Goal: Check status: Check status

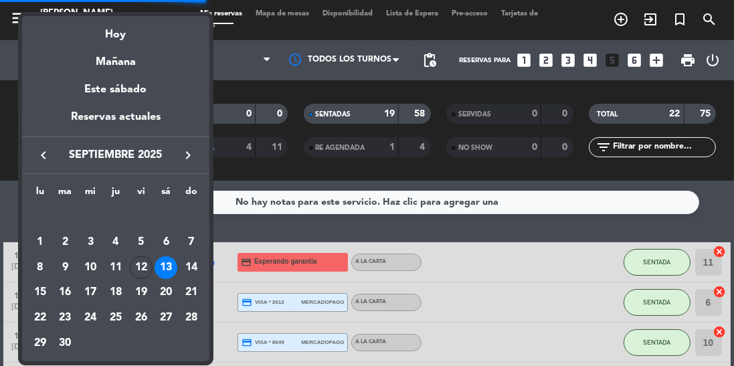
click at [126, 27] on div "Hoy" at bounding box center [115, 29] width 187 height 27
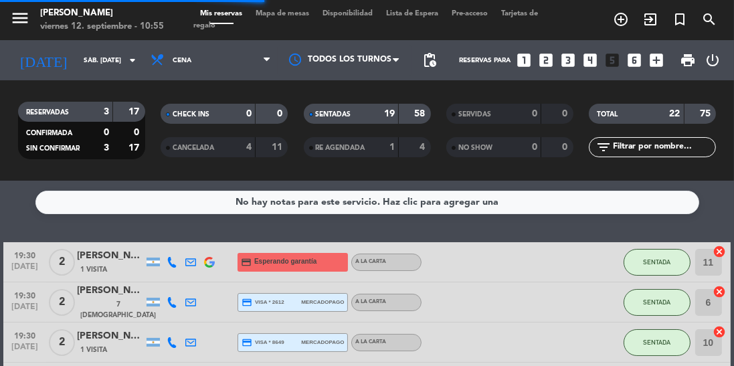
scroll to position [799, 0]
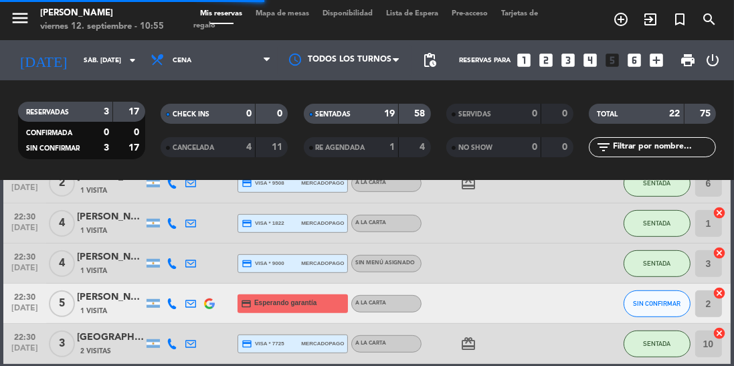
type input "vie. [DATE]"
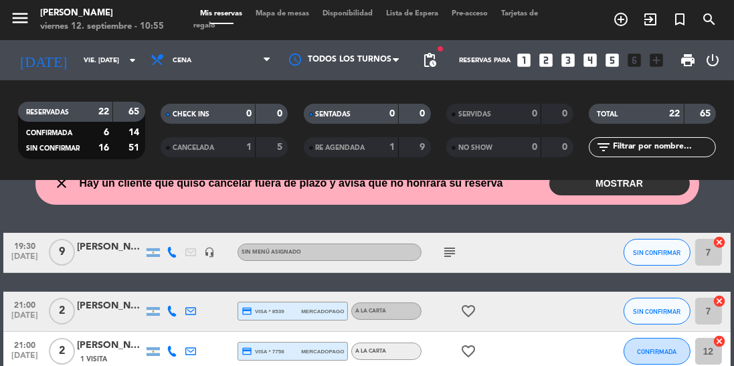
scroll to position [71, 0]
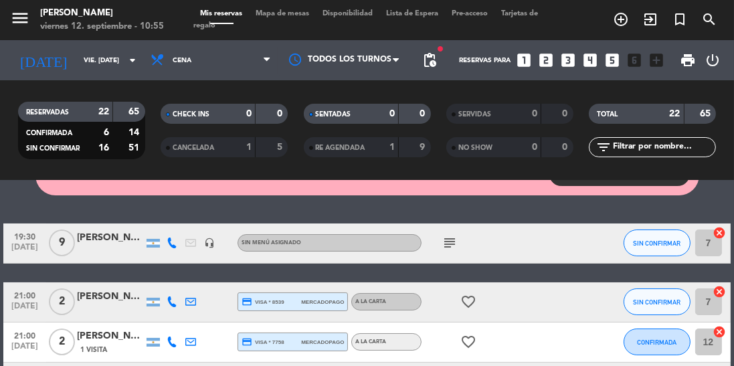
click at [444, 246] on icon "subject" at bounding box center [450, 243] width 16 height 16
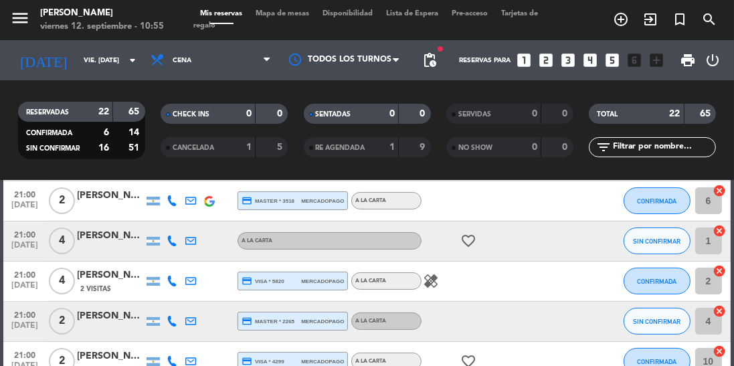
scroll to position [294, 0]
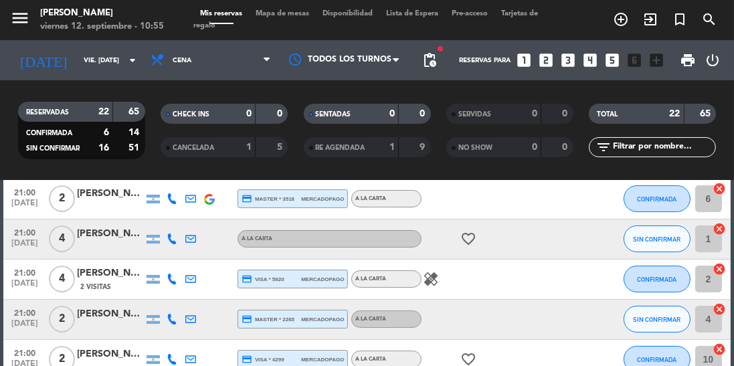
click at [436, 284] on icon "healing" at bounding box center [431, 279] width 16 height 16
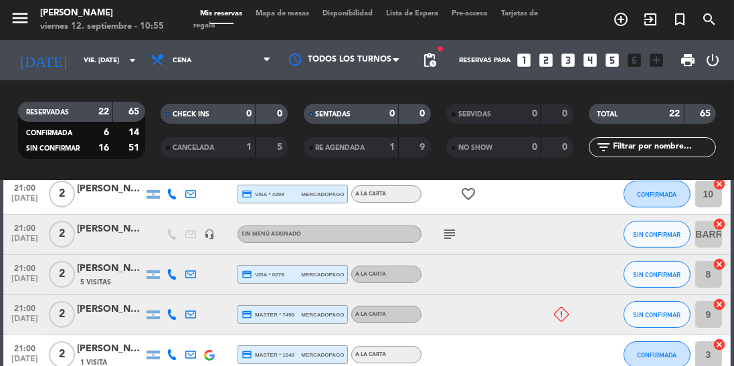
scroll to position [460, 0]
click at [448, 232] on icon "subject" at bounding box center [450, 234] width 16 height 16
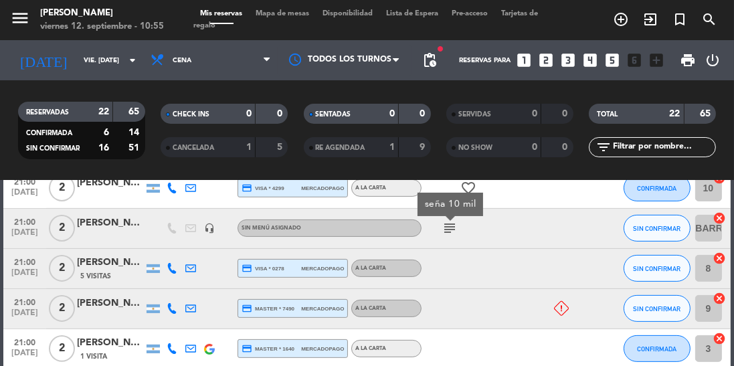
click at [562, 312] on icon at bounding box center [561, 308] width 15 height 15
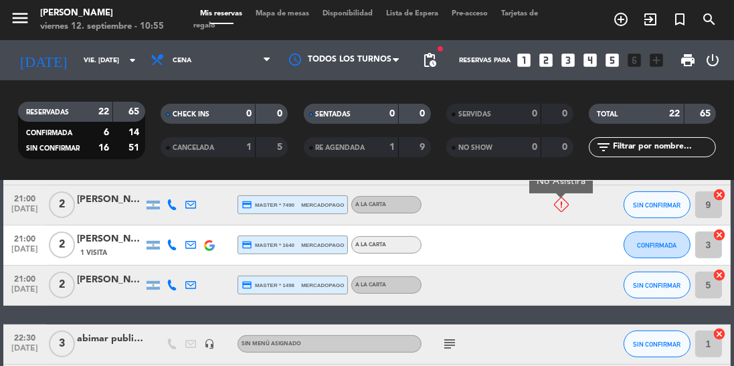
scroll to position [597, 0]
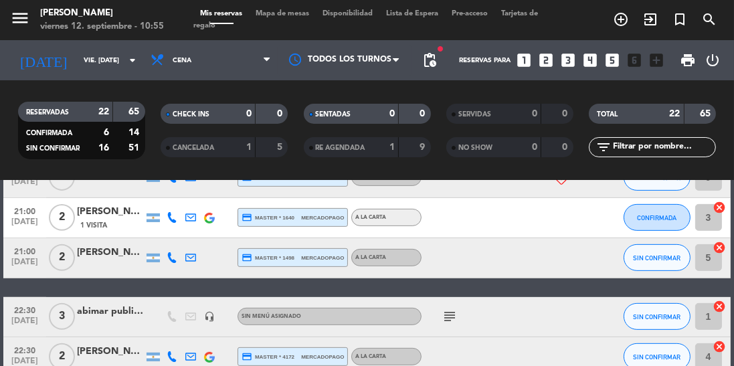
click at [517, 306] on div "subject" at bounding box center [478, 316] width 112 height 39
click at [445, 315] on icon "subject" at bounding box center [450, 317] width 16 height 16
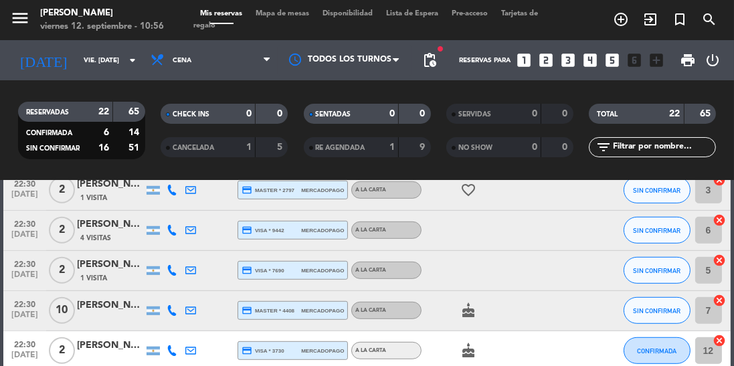
scroll to position [851, 0]
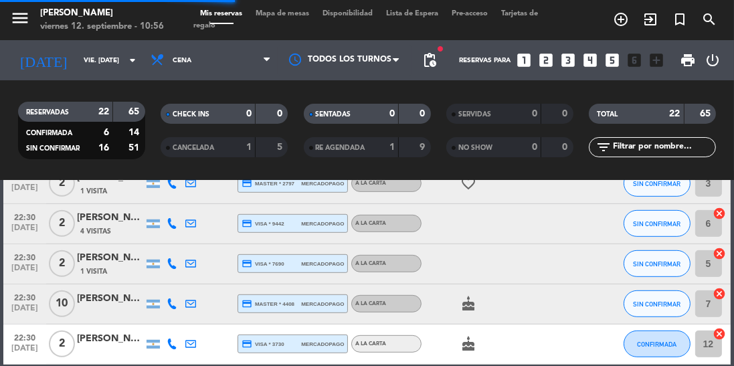
click at [462, 343] on icon "cake" at bounding box center [468, 344] width 16 height 16
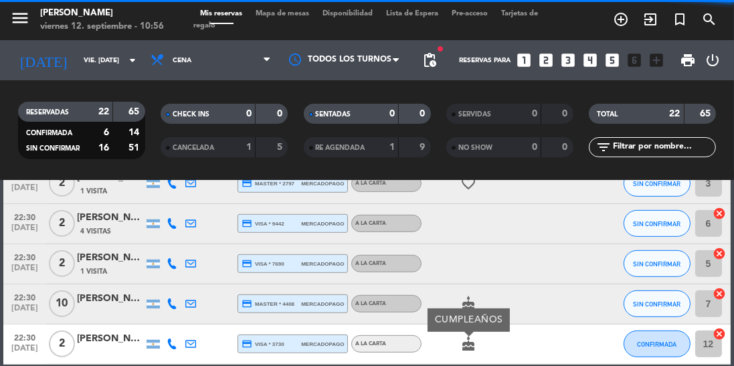
click at [534, 357] on div at bounding box center [552, 344] width 36 height 39
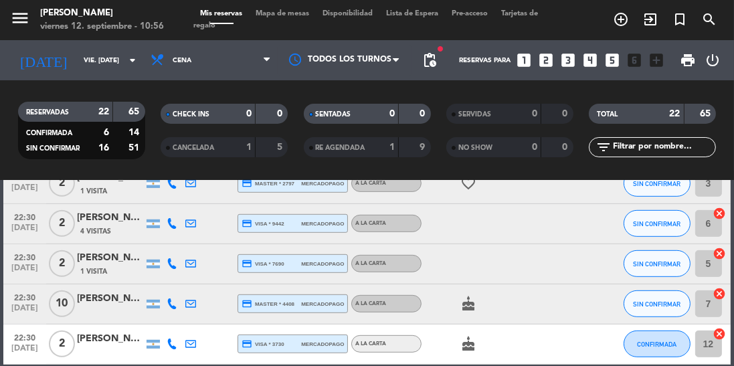
click at [465, 299] on icon "cake" at bounding box center [468, 304] width 16 height 16
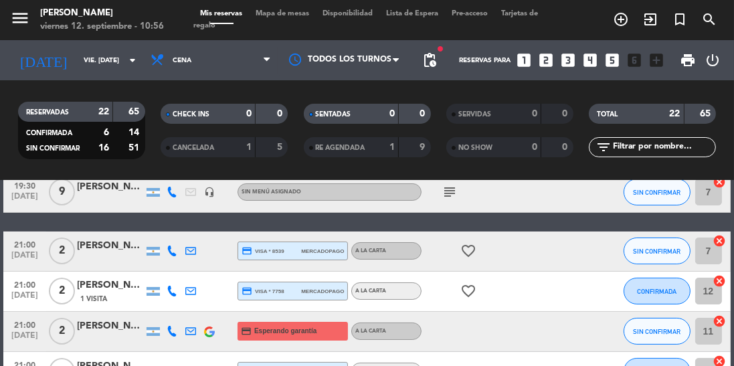
scroll to position [0, 0]
